Goal: Task Accomplishment & Management: Manage account settings

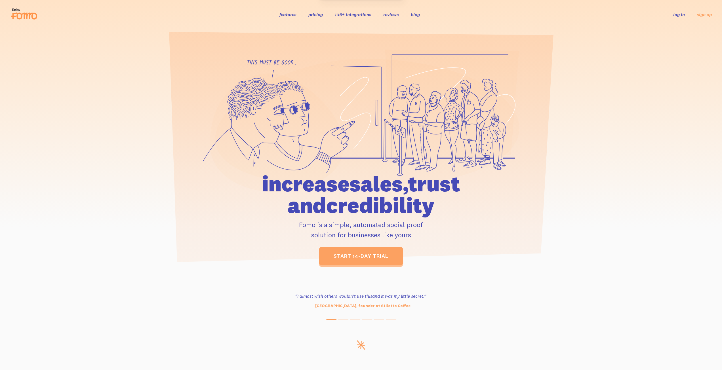
click at [680, 14] on link "log in" at bounding box center [679, 15] width 12 height 6
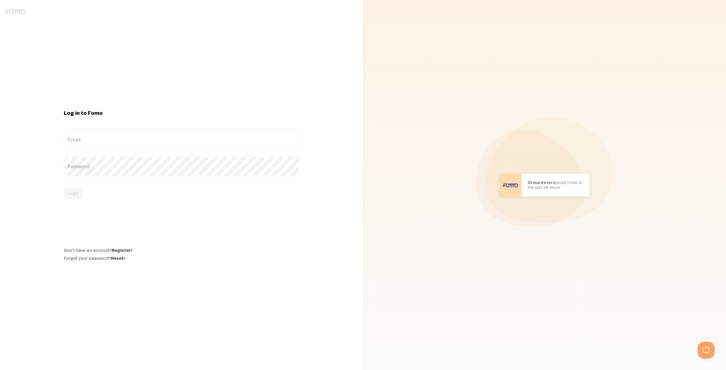
click at [94, 144] on label "Email" at bounding box center [181, 140] width 235 height 20
click at [94, 144] on input "Email" at bounding box center [181, 140] width 235 height 20
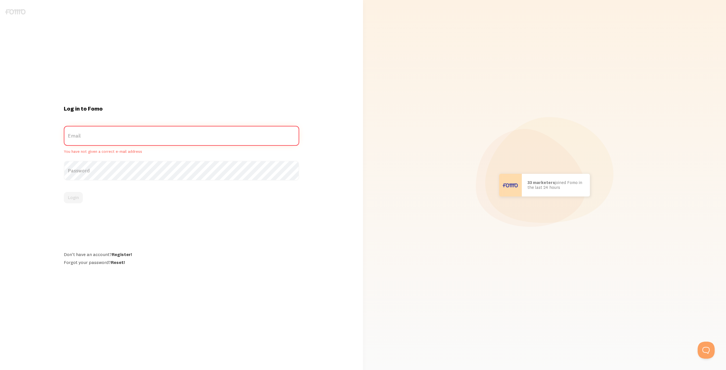
type input "[PERSON_NAME][EMAIL_ADDRESS][DOMAIN_NAME]"
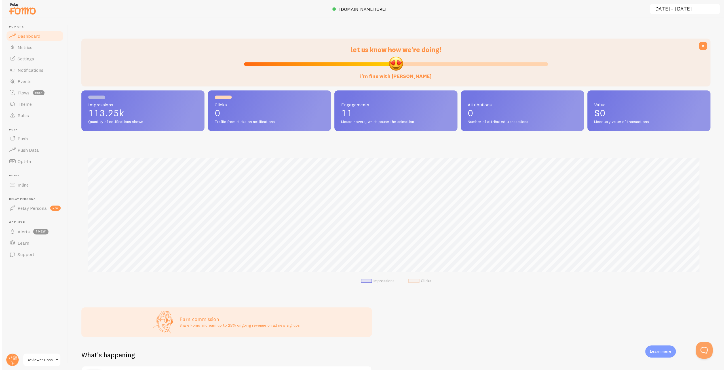
scroll to position [149, 629]
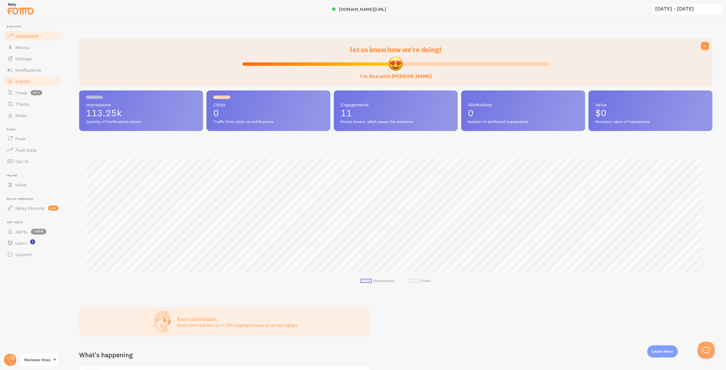
click at [23, 80] on span "Events" at bounding box center [22, 82] width 14 height 6
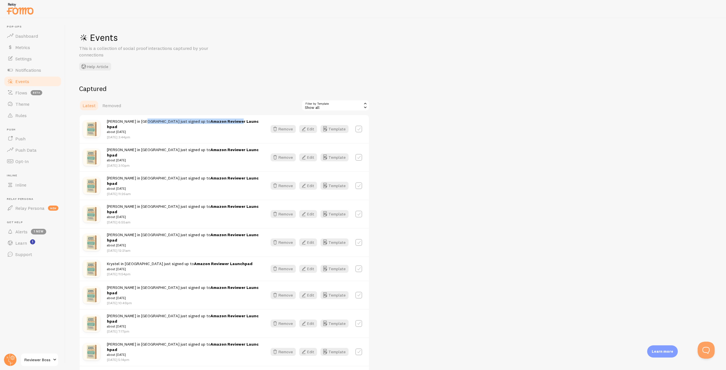
drag, startPoint x: 142, startPoint y: 123, endPoint x: 207, endPoint y: 123, distance: 65.2
click at [207, 123] on span "Josie in United States just signed up to Amazon Reviewer Launchpad about 1 week…" at bounding box center [183, 127] width 153 height 16
click at [207, 123] on strong "Amazon Reviewer Launchpad" at bounding box center [183, 124] width 152 height 10
click at [305, 127] on icon "button" at bounding box center [303, 129] width 7 height 7
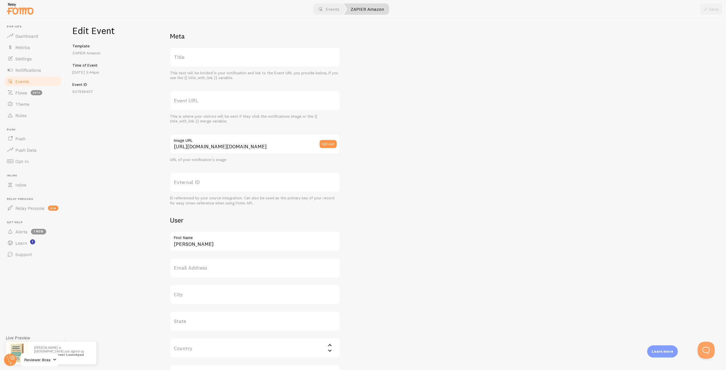
click at [188, 105] on label "Event URL" at bounding box center [255, 101] width 170 height 20
click at [188, 105] on input "Event URL" at bounding box center [255, 101] width 170 height 20
click at [196, 61] on label "Title" at bounding box center [255, 57] width 170 height 20
click at [196, 61] on input "Title" at bounding box center [255, 57] width 170 height 20
click at [192, 100] on label "Event URL" at bounding box center [255, 101] width 170 height 20
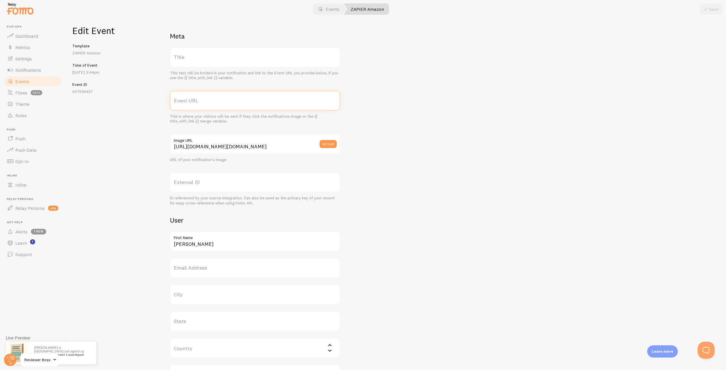
click at [192, 100] on input "Event URL" at bounding box center [255, 101] width 170 height 20
click at [199, 84] on div "Meta Title This text will be bolded in your notification and link to the Event …" at bounding box center [255, 208] width 170 height 353
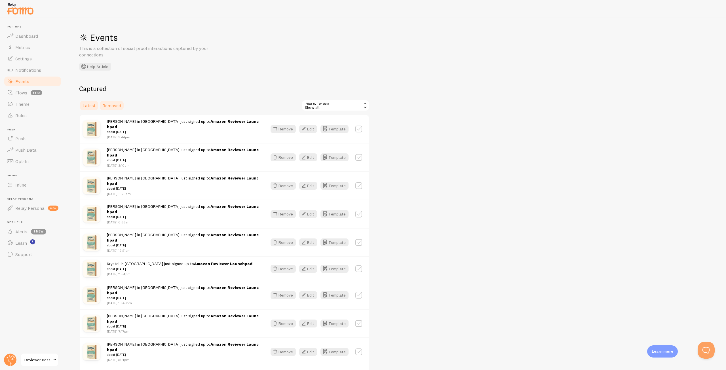
drag, startPoint x: 113, startPoint y: 105, endPoint x: 109, endPoint y: 105, distance: 4.8
click at [113, 105] on span "Removed" at bounding box center [111, 106] width 19 height 6
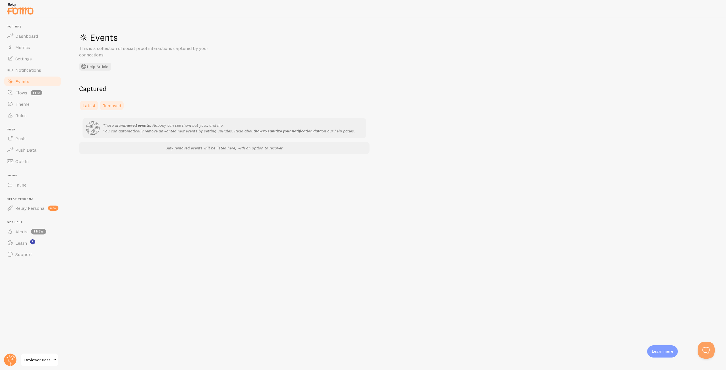
click at [84, 106] on span "Latest" at bounding box center [89, 106] width 13 height 6
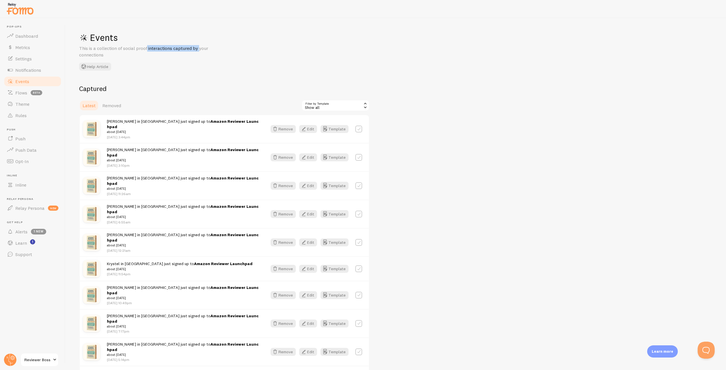
drag, startPoint x: 118, startPoint y: 50, endPoint x: 184, endPoint y: 48, distance: 65.5
click at [184, 48] on p "This is a collection of social proof interactions captured by your connections" at bounding box center [147, 51] width 136 height 13
click at [26, 138] on link "Push" at bounding box center [32, 138] width 58 height 11
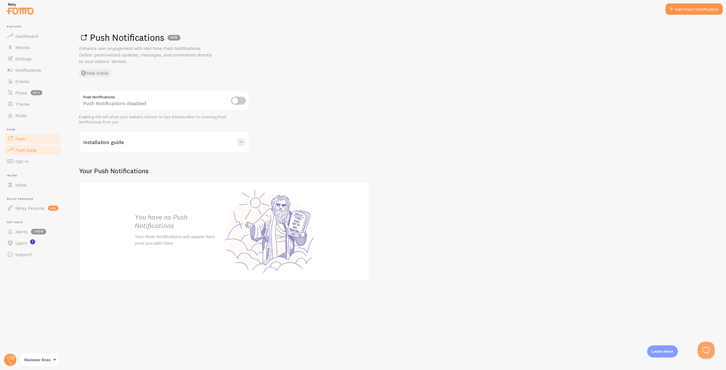
click at [26, 150] on span "Push Data" at bounding box center [25, 150] width 21 height 6
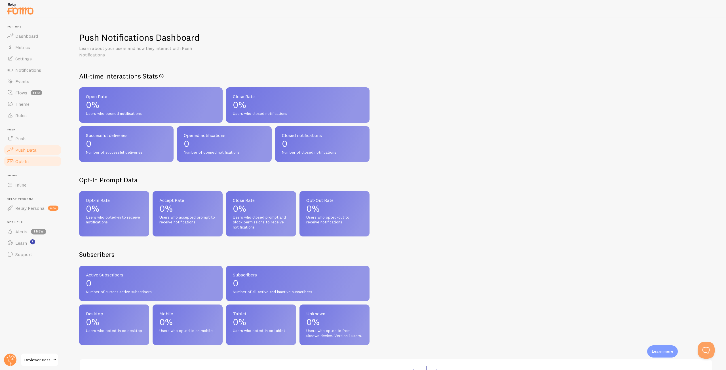
click at [21, 162] on span "Opt-In" at bounding box center [21, 162] width 13 height 6
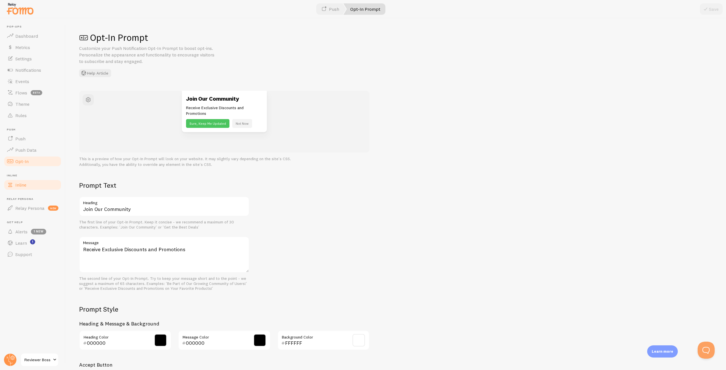
click at [21, 182] on span "Inline" at bounding box center [20, 185] width 11 height 6
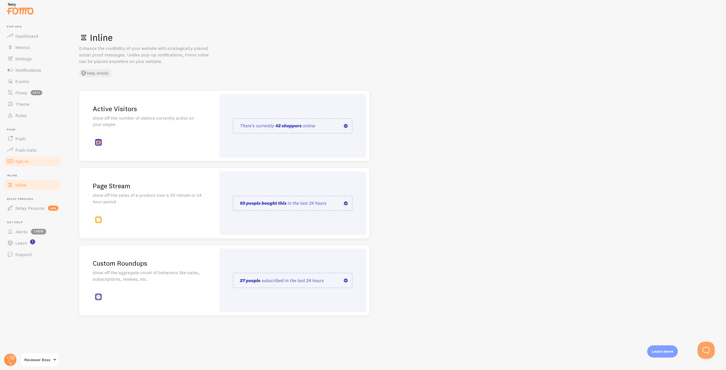
click at [22, 161] on span "Opt-In" at bounding box center [21, 162] width 13 height 6
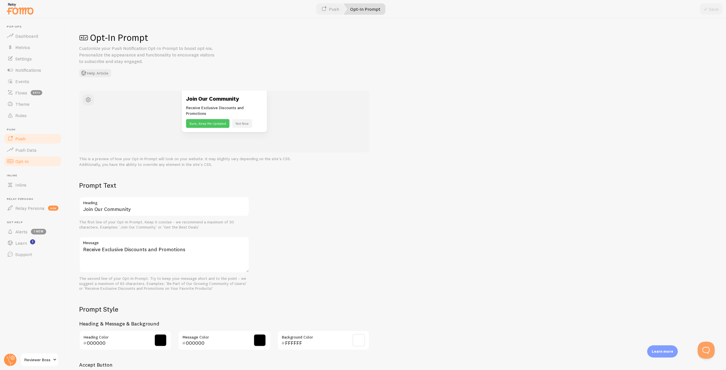
click at [20, 141] on span "Push" at bounding box center [20, 139] width 10 height 6
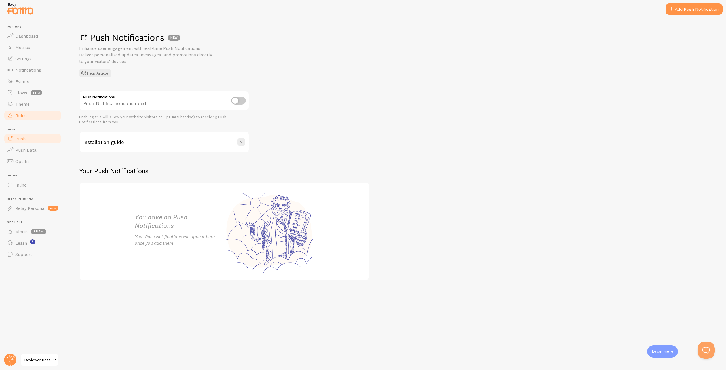
click at [21, 118] on span "Rules" at bounding box center [20, 116] width 11 height 6
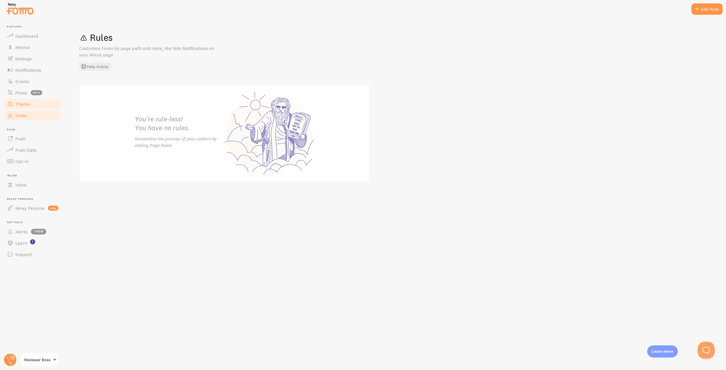
click at [25, 105] on span "Theme" at bounding box center [22, 104] width 14 height 6
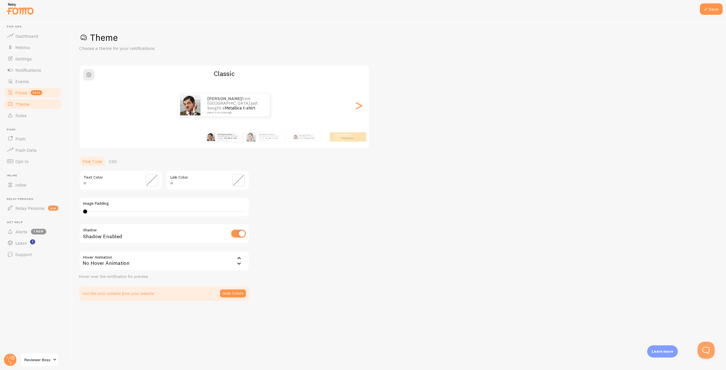
click at [24, 92] on span "Flows" at bounding box center [21, 93] width 12 height 6
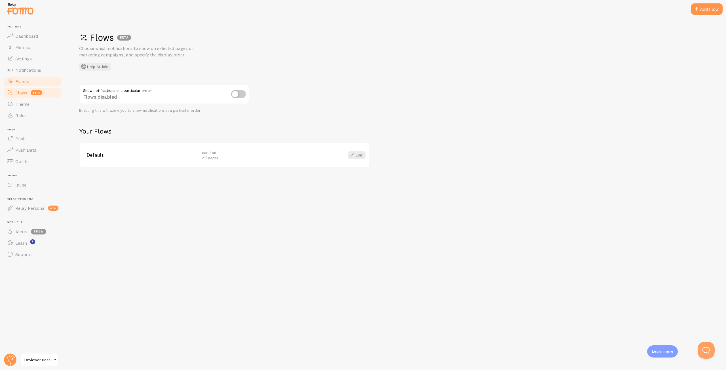
click at [22, 82] on span "Events" at bounding box center [22, 82] width 14 height 6
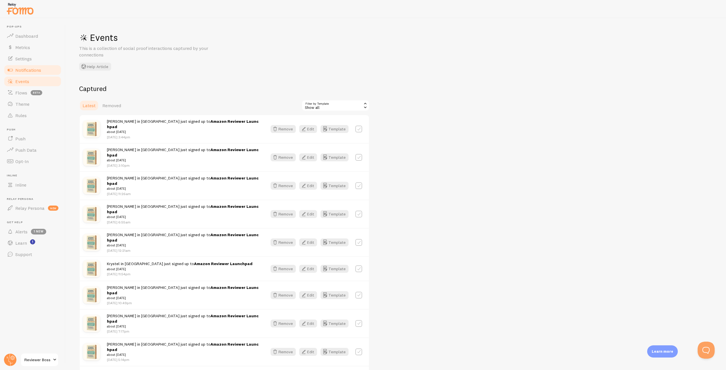
click at [25, 68] on span "Notifications" at bounding box center [28, 70] width 26 height 6
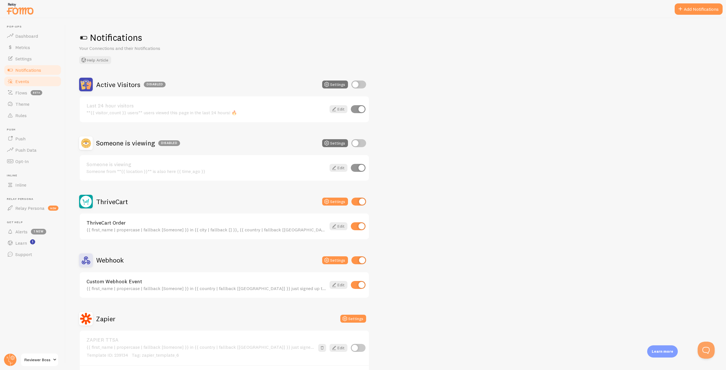
click at [24, 80] on span "Events" at bounding box center [22, 82] width 14 height 6
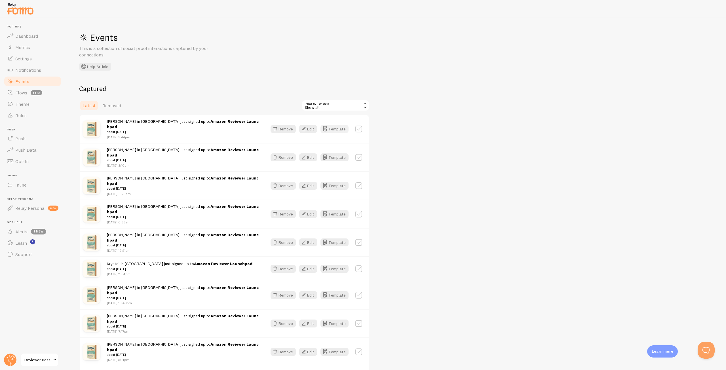
click at [342, 127] on button "Template" at bounding box center [334, 129] width 28 height 8
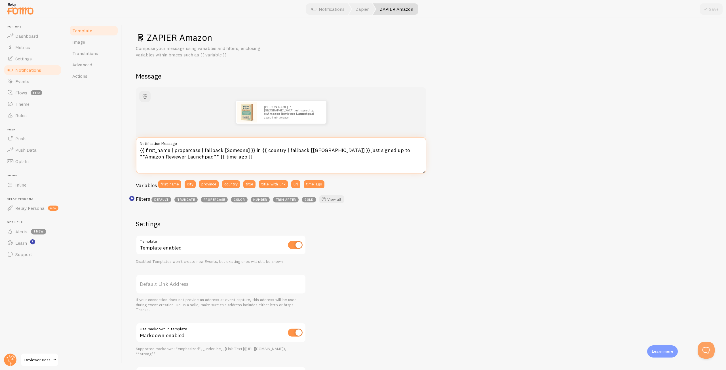
click at [186, 153] on textarea "{{ first_name | propercase | fallback [Someone] }} in {{ country | fallback [Un…" at bounding box center [281, 155] width 290 height 36
click at [195, 149] on textarea "{{ first_name | propercase | fallback [Someone] }} in {{ country | fallback [Un…" at bounding box center [281, 155] width 290 height 36
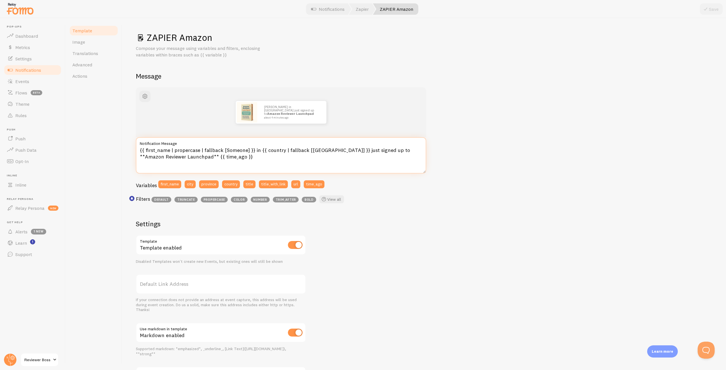
click at [195, 149] on textarea "{{ first_name | propercase | fallback [Someone] }} in {{ country | fallback [Un…" at bounding box center [281, 155] width 290 height 36
click at [199, 151] on textarea "{{ first_name | propercase | fallback [Someone] }} in {{ country | fallback [Un…" at bounding box center [281, 155] width 290 height 36
click at [214, 151] on textarea "{{ first_name | propercase | fallback [Someone] }} in {{ country | fallback [Un…" at bounding box center [281, 155] width 290 height 36
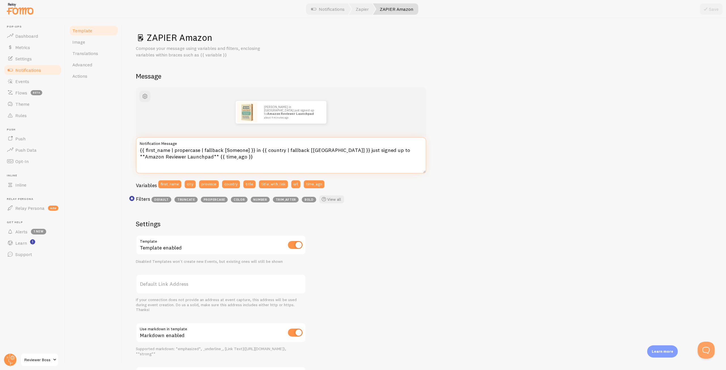
click at [214, 151] on textarea "{{ first_name | propercase | fallback [Someone] }} in {{ country | fallback [Un…" at bounding box center [281, 155] width 290 height 36
click at [213, 152] on textarea "{{ first_name | propercase | fallback [Someone] }} in {{ country | fallback [Un…" at bounding box center [281, 155] width 290 height 36
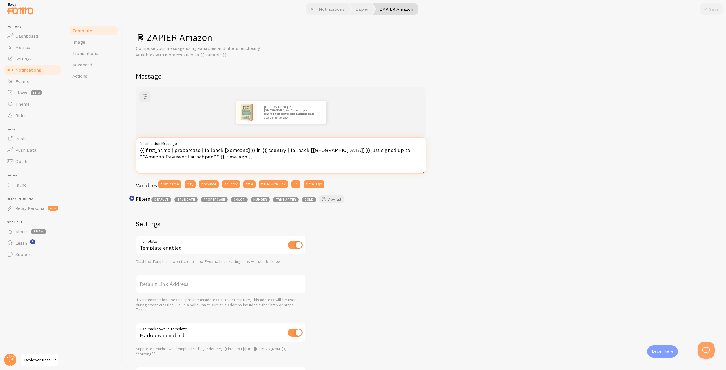
click at [213, 152] on textarea "{{ first_name | propercase | fallback [Someone] }} in {{ country | fallback [Un…" at bounding box center [281, 155] width 290 height 36
click at [216, 150] on textarea "{{ first_name | propercase | fallback [Someone] }} in {{ country | fallback [Un…" at bounding box center [281, 155] width 290 height 36
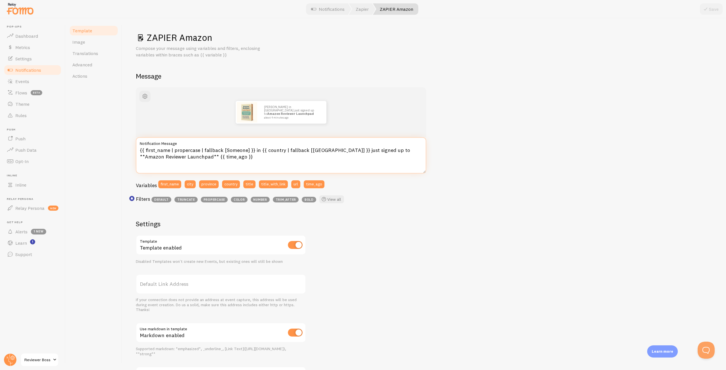
click at [216, 150] on textarea "{{ first_name | propercase | fallback [Someone] }} in {{ country | fallback [Un…" at bounding box center [281, 155] width 290 height 36
click at [210, 151] on textarea "{{ first_name | propercase | fallback [Someone] }} in {{ country | fallback [Un…" at bounding box center [281, 155] width 290 height 36
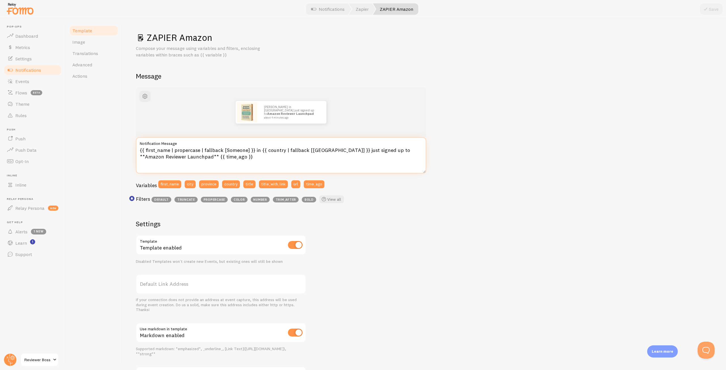
click at [210, 151] on textarea "{{ first_name | propercase | fallback [Someone] }} in {{ country | fallback [Un…" at bounding box center [281, 155] width 290 height 36
click at [271, 110] on p "John in United States just signed up to Amazon Reviewer Launchpad about 4 minut…" at bounding box center [292, 112] width 57 height 14
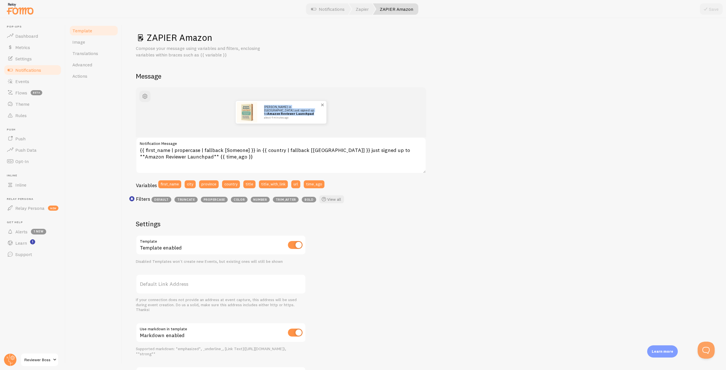
click at [261, 108] on div "John in United States just signed up to Amazon Reviewer Launchpad about 4 minut…" at bounding box center [292, 112] width 68 height 23
click at [244, 107] on img at bounding box center [247, 112] width 20 height 20
click at [143, 95] on span "button" at bounding box center [144, 96] width 7 height 7
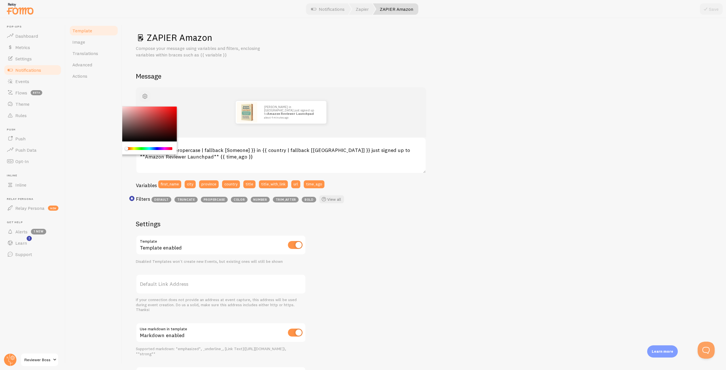
click at [143, 95] on span "button" at bounding box center [144, 96] width 7 height 7
click at [77, 42] on span "Image" at bounding box center [78, 42] width 13 height 6
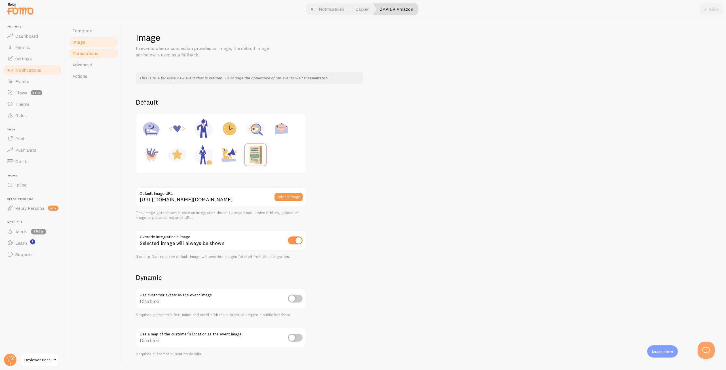
click at [84, 53] on span "Translations" at bounding box center [85, 53] width 26 height 6
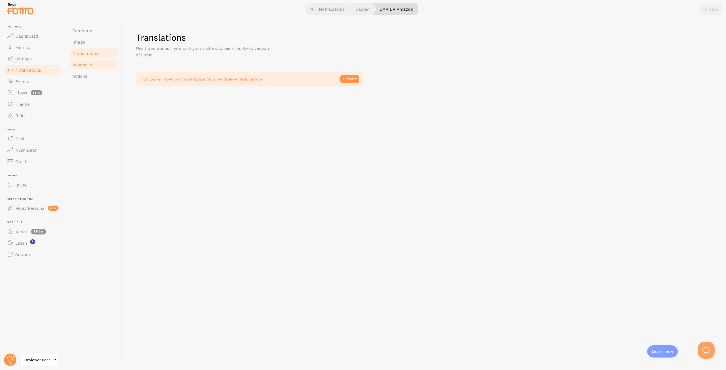
click at [84, 65] on span "Advanced" at bounding box center [82, 65] width 20 height 6
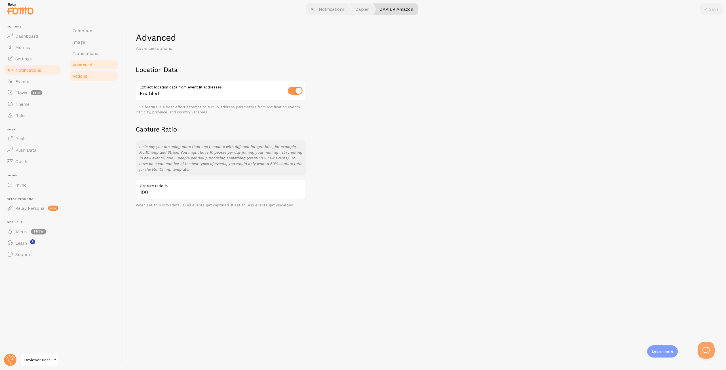
click at [84, 79] on link "Actions" at bounding box center [94, 75] width 50 height 11
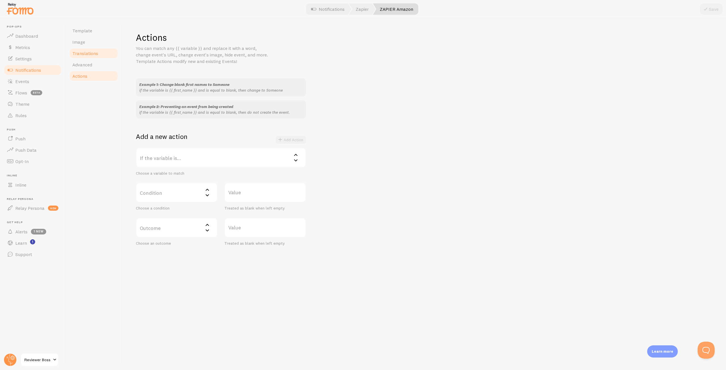
click at [82, 53] on span "Translations" at bounding box center [85, 53] width 26 height 6
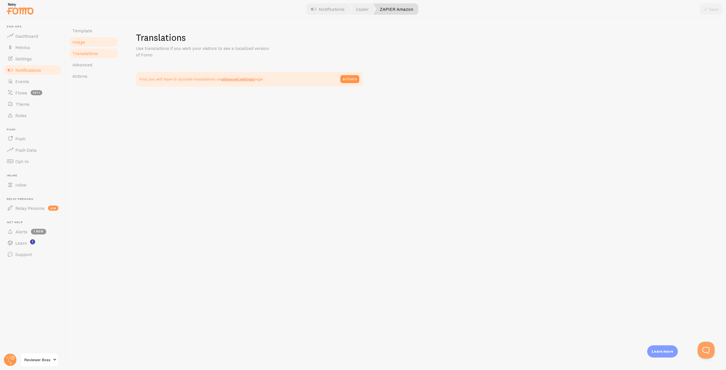
click at [83, 43] on span "Image" at bounding box center [78, 42] width 13 height 6
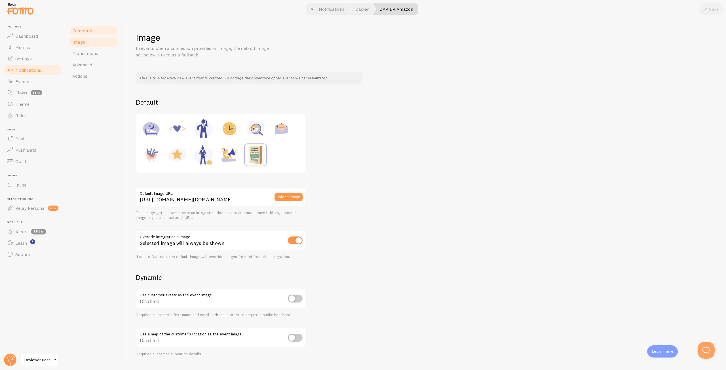
click at [88, 31] on span "Template" at bounding box center [82, 31] width 20 height 6
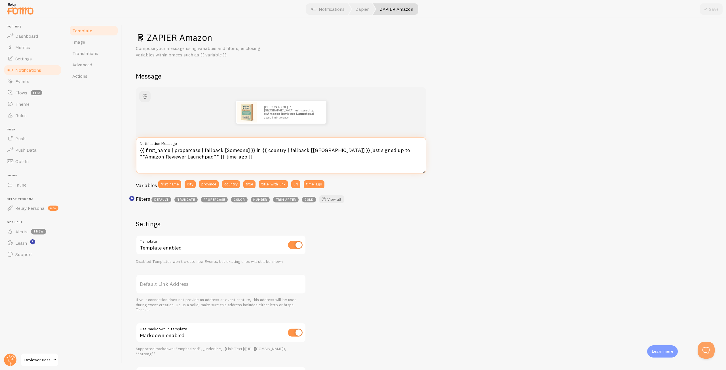
click at [235, 155] on textarea "{{ first_name | propercase | fallback [Someone] }} in {{ country | fallback [Un…" at bounding box center [281, 155] width 290 height 36
click at [17, 83] on span "Events" at bounding box center [22, 82] width 14 height 6
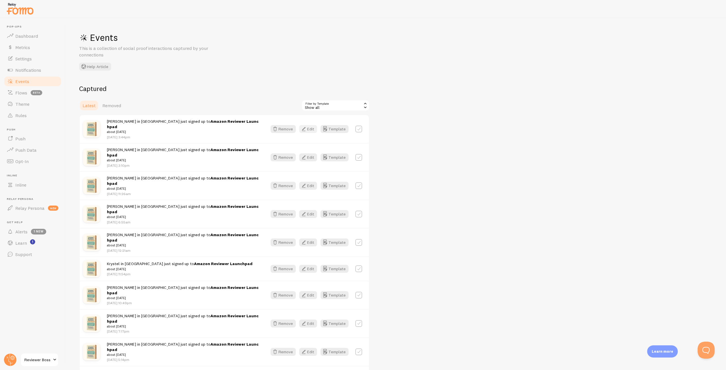
click at [313, 128] on button "Edit" at bounding box center [308, 129] width 18 height 8
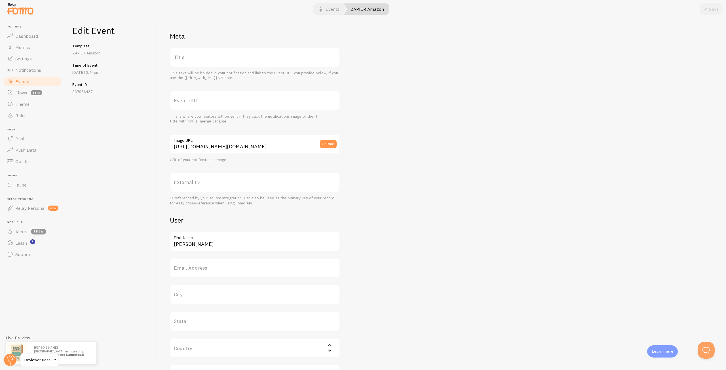
click at [88, 71] on p "Aug 27th @ 3:44pm" at bounding box center [110, 72] width 77 height 6
click at [101, 69] on div "Time of Event Aug 27th @ 3:44pm" at bounding box center [110, 69] width 77 height 12
click at [183, 57] on label "Title" at bounding box center [255, 57] width 170 height 20
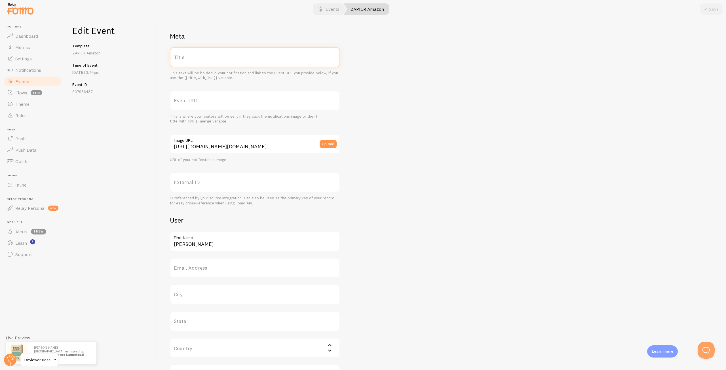
click at [183, 57] on input "Title" at bounding box center [255, 57] width 170 height 20
click at [193, 96] on label "Event URL" at bounding box center [255, 101] width 170 height 20
click at [193, 96] on input "Event URL" at bounding box center [255, 101] width 170 height 20
click at [140, 111] on div "Edit Event Template ZAPIER Amazon Time of Event Aug 27th @ 3:44pm Event ID 8379…" at bounding box center [111, 194] width 91 height 352
